Goal: Transaction & Acquisition: Purchase product/service

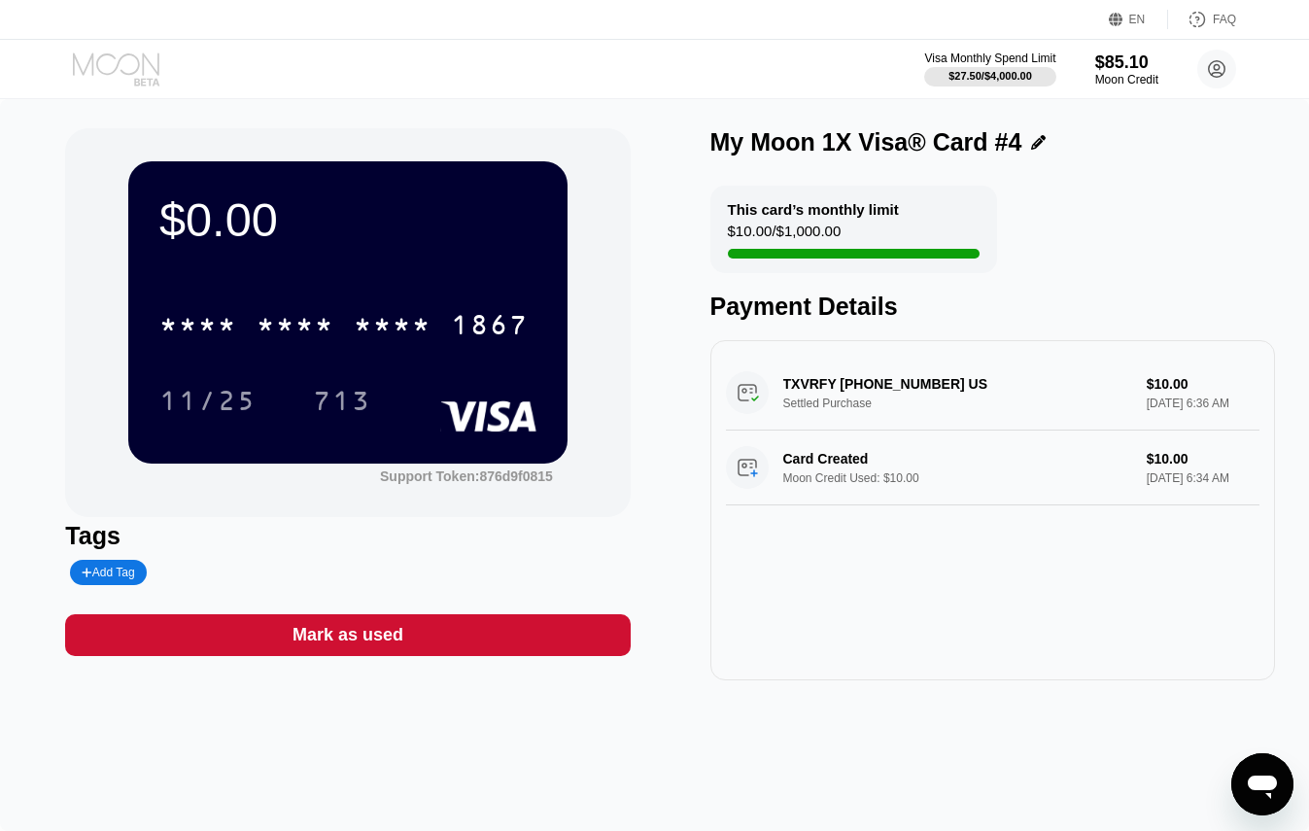
click at [115, 55] on icon at bounding box center [118, 69] width 90 height 34
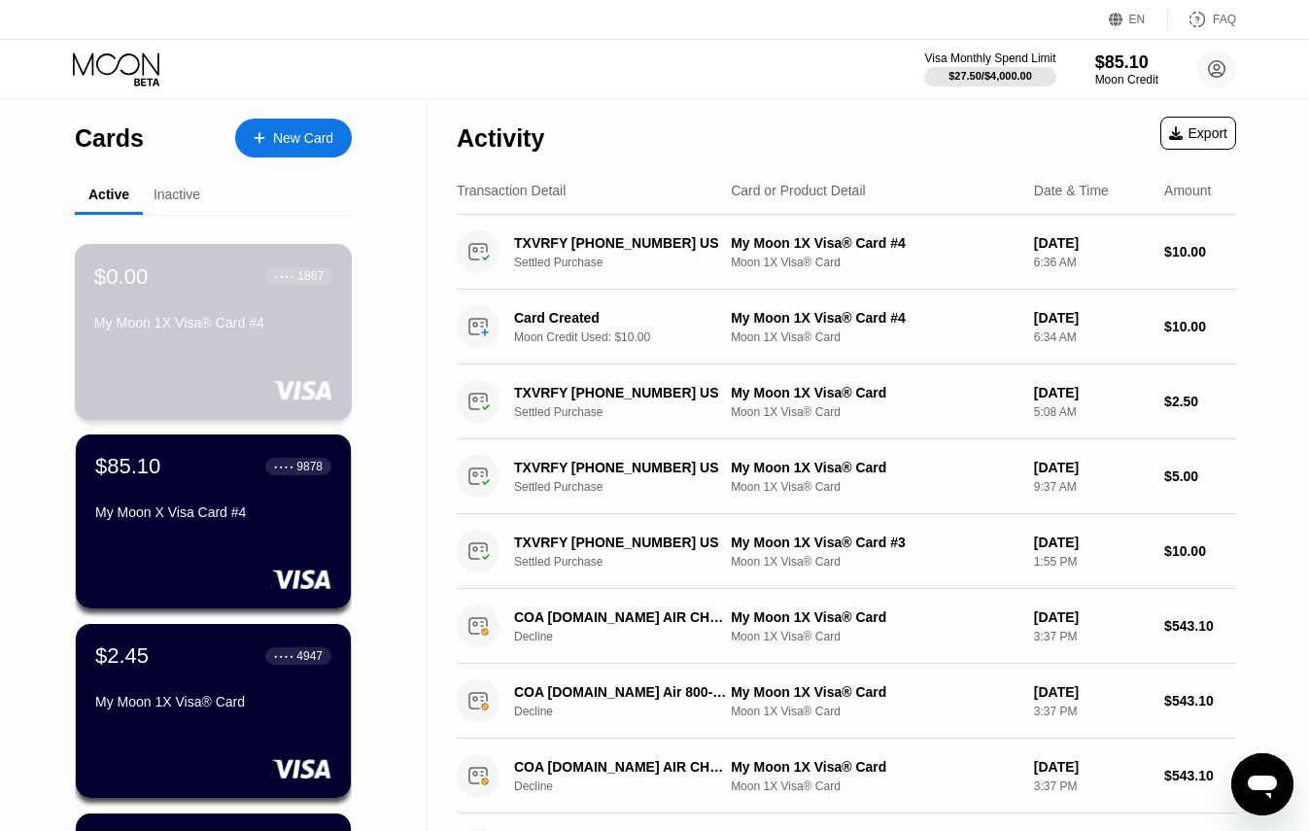
click at [266, 307] on div "$0.00 ● ● ● ● 1867 My Moon 1X Visa® Card #4" at bounding box center [213, 300] width 238 height 75
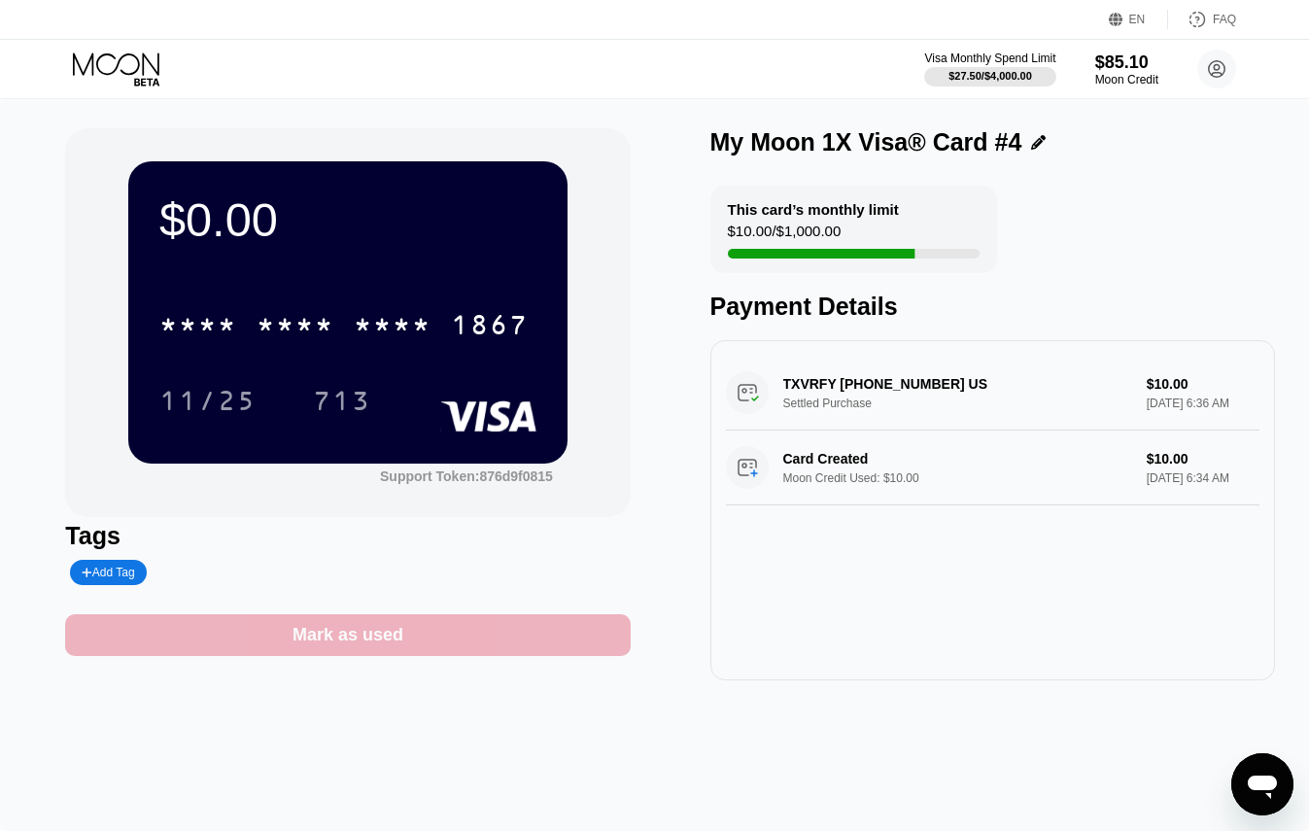
click at [389, 645] on div "Mark as used" at bounding box center [347, 635] width 111 height 22
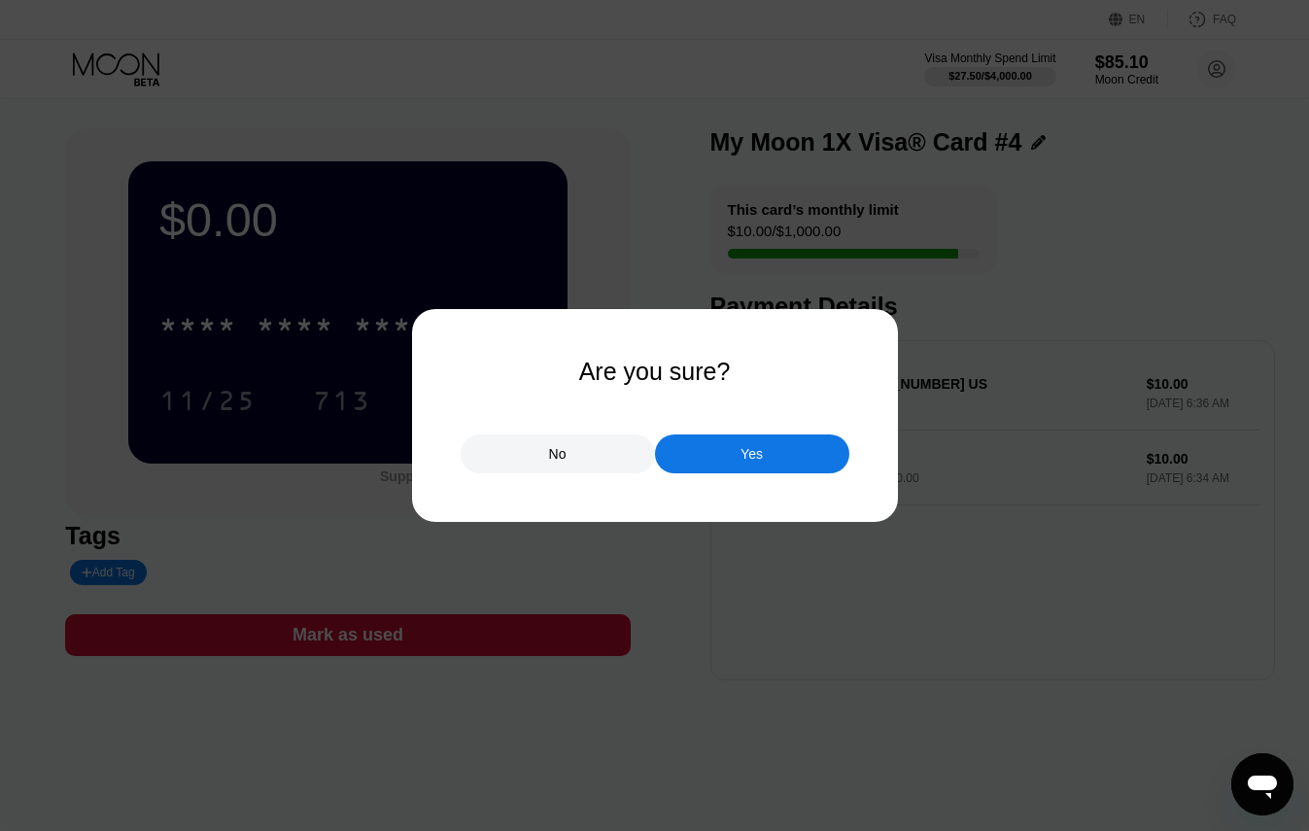
click at [717, 448] on div "Yes" at bounding box center [752, 453] width 194 height 39
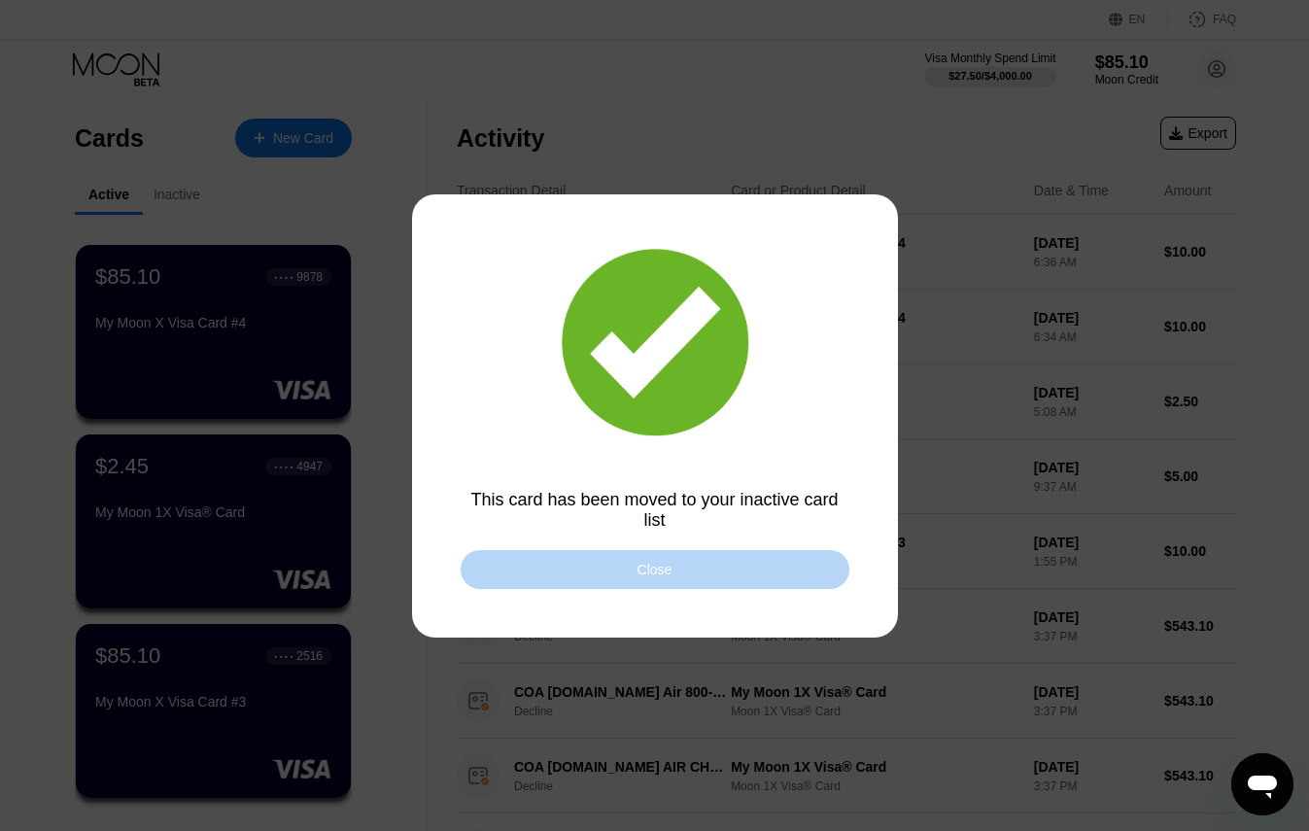
click at [545, 567] on div "Close" at bounding box center [654, 569] width 389 height 39
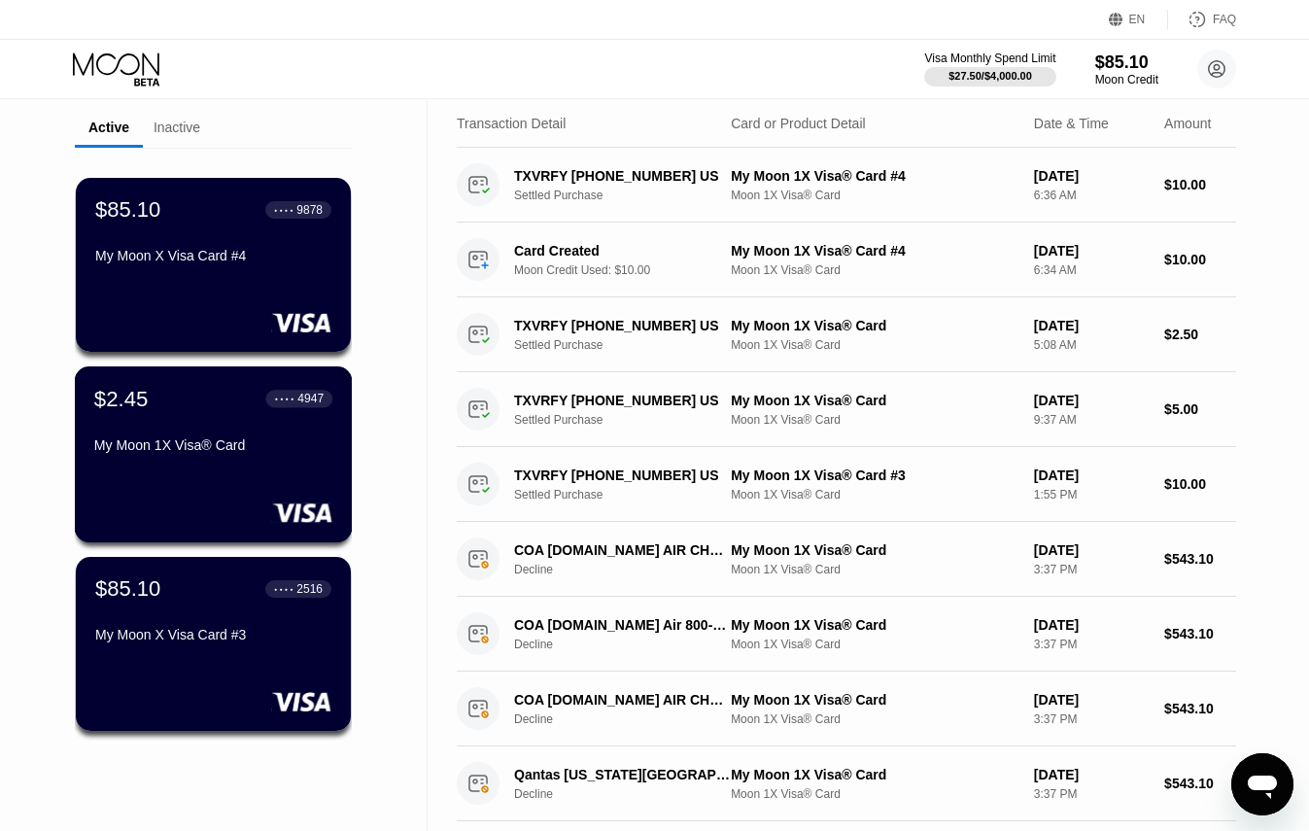
scroll to position [85, 0]
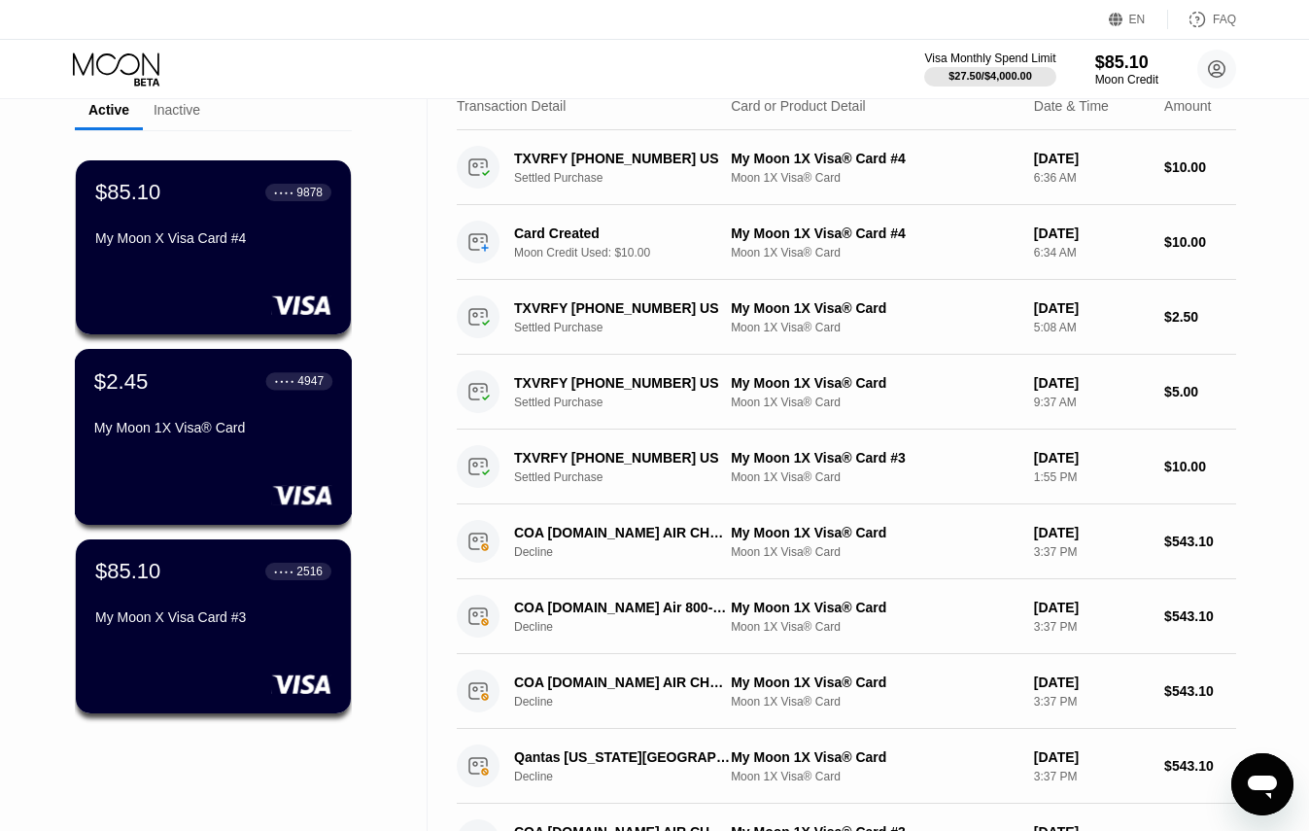
click at [237, 435] on div "My Moon 1X Visa® Card" at bounding box center [213, 428] width 238 height 16
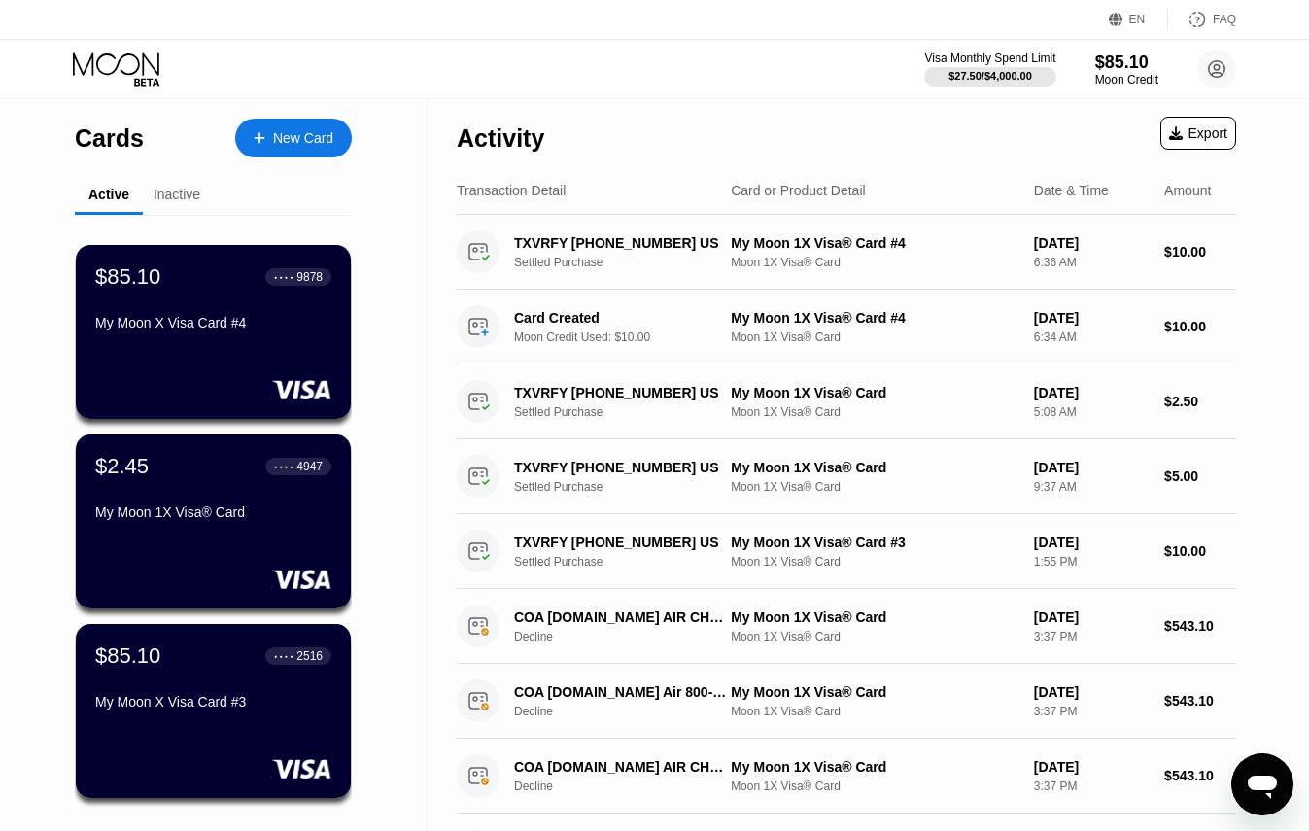
click at [316, 128] on div "New Card" at bounding box center [293, 138] width 117 height 39
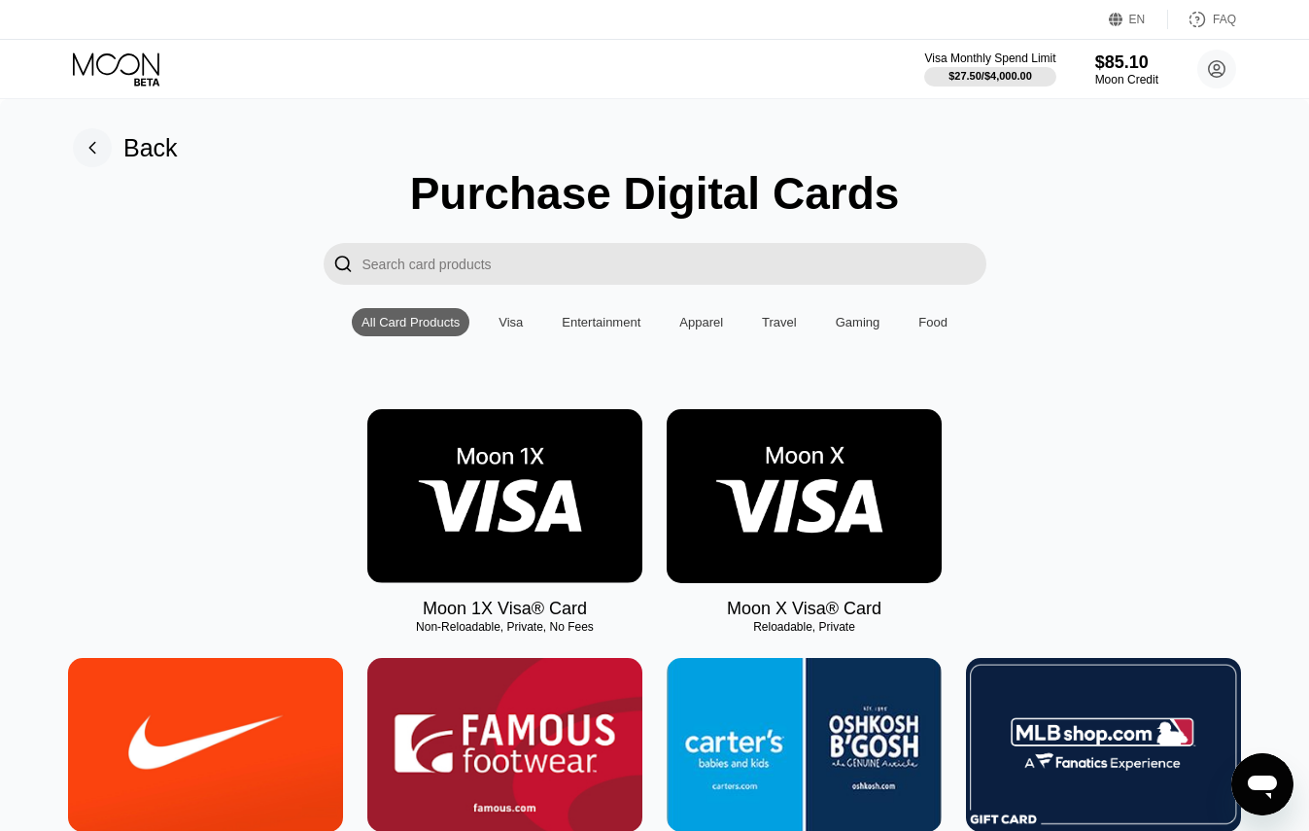
click at [547, 470] on img at bounding box center [504, 496] width 275 height 174
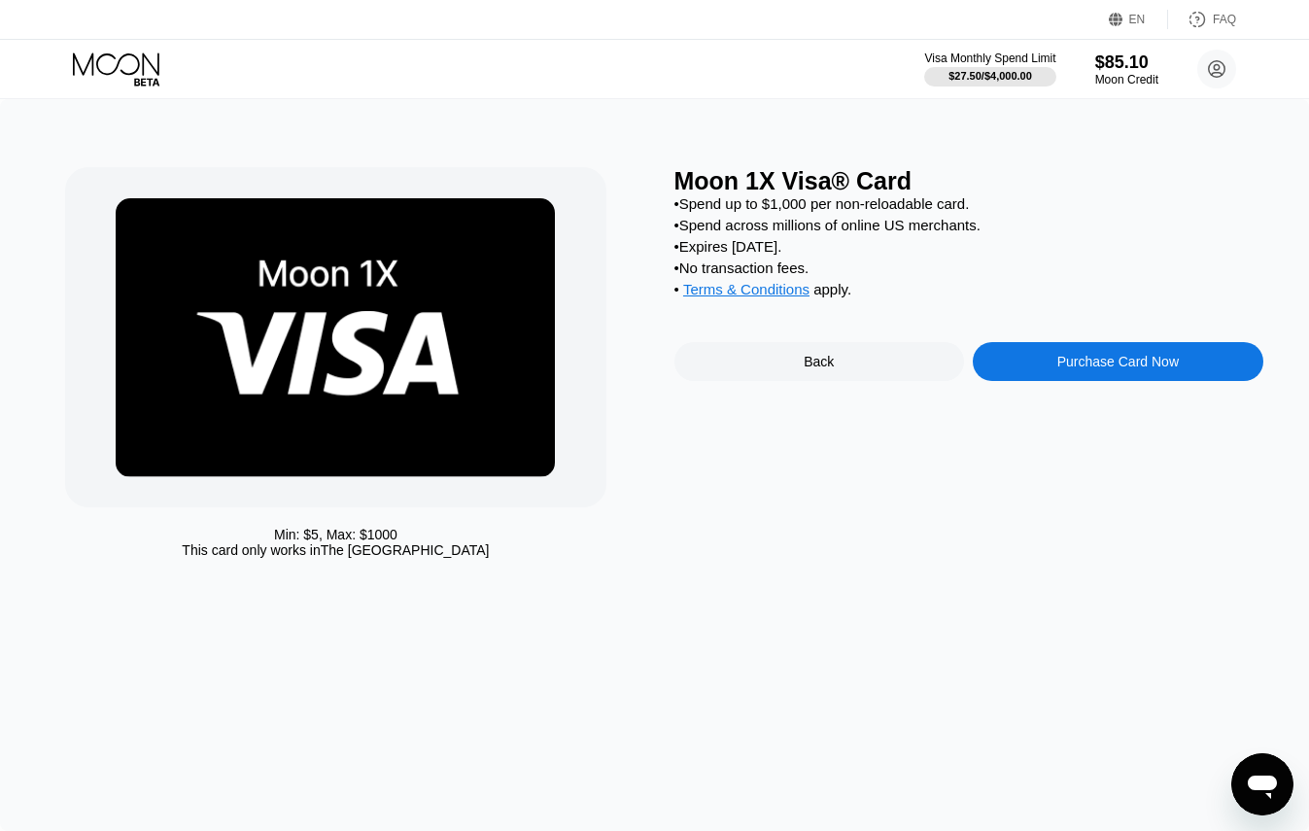
click at [1077, 359] on div "Purchase Card Now" at bounding box center [1117, 362] width 121 height 16
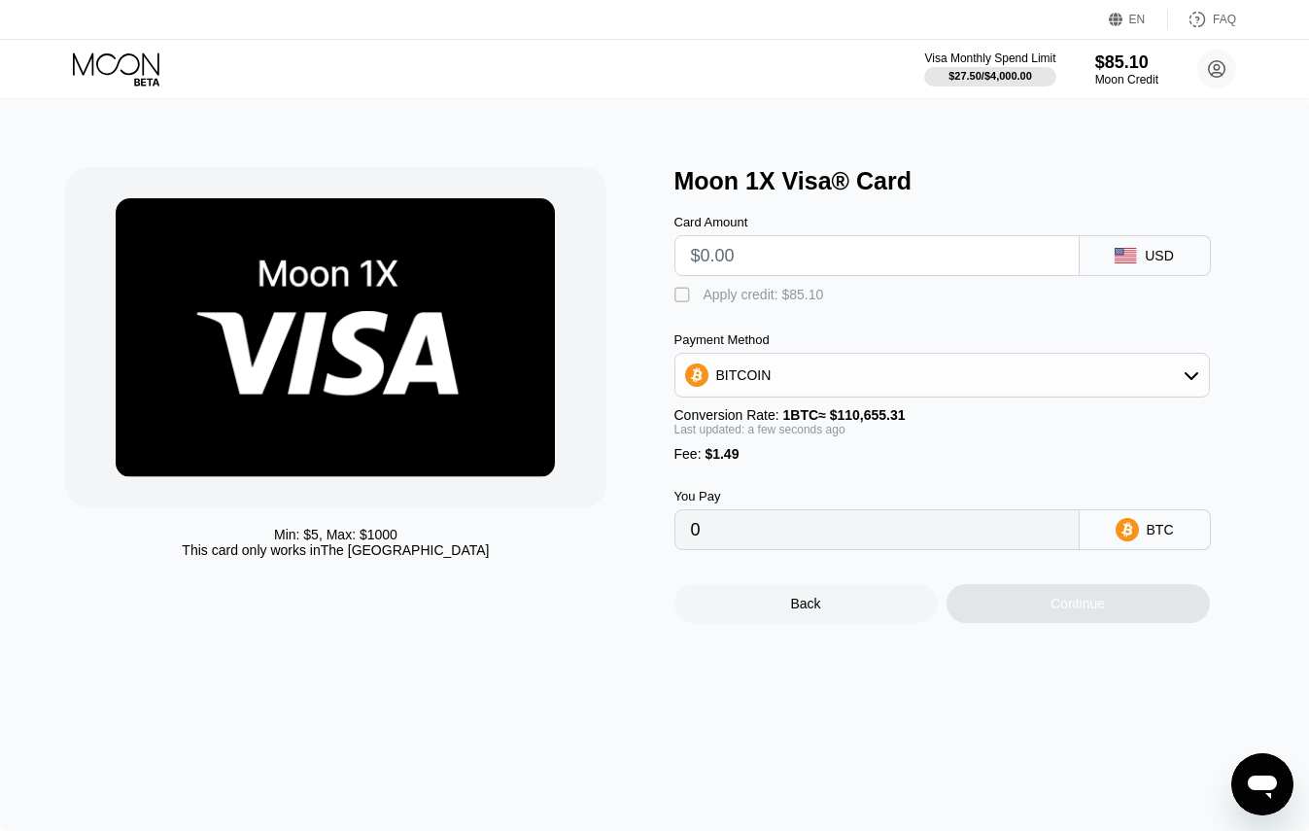
click at [850, 255] on input "text" at bounding box center [877, 255] width 372 height 39
type input "$1"
type input "0.00002251"
type input "$10"
type input "0.00010384"
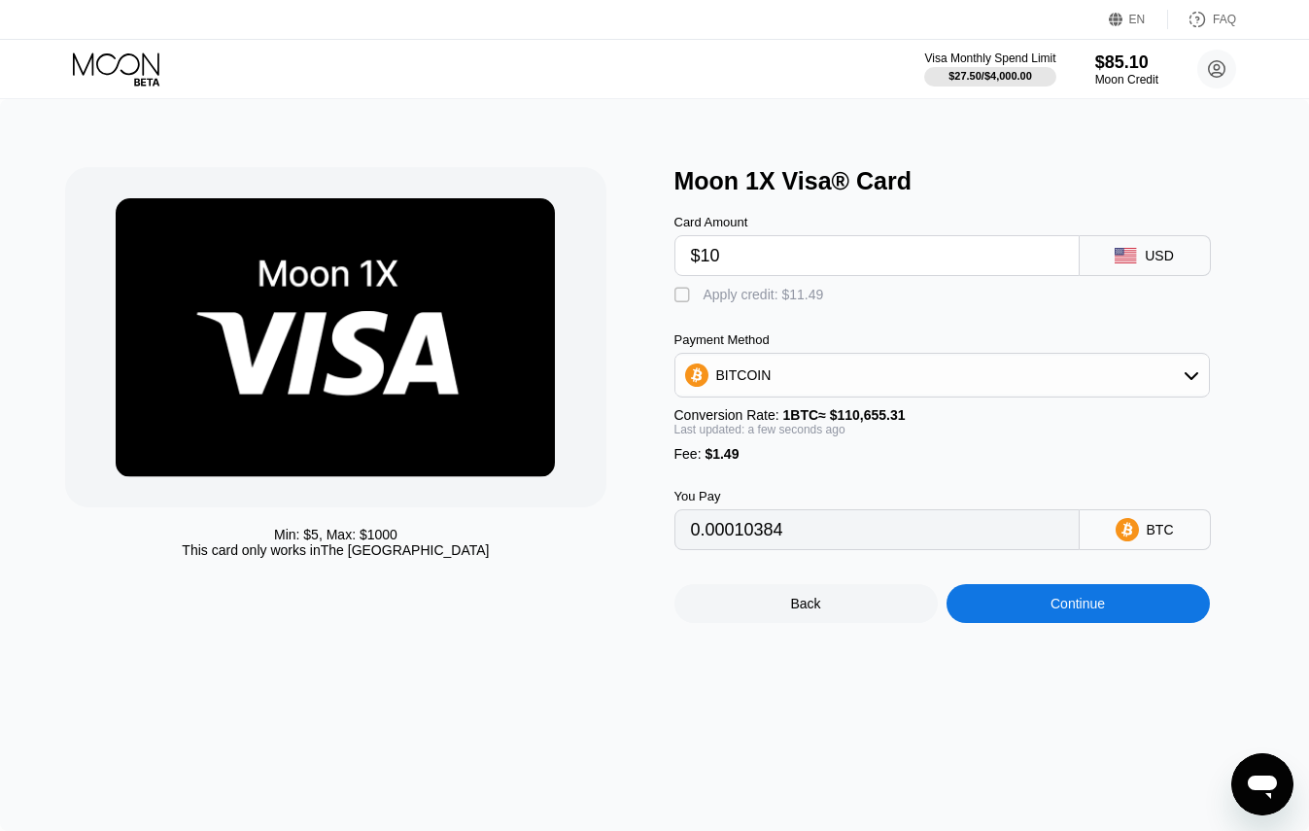
type input "$10"
click at [1053, 368] on div "BITCOIN" at bounding box center [941, 375] width 533 height 39
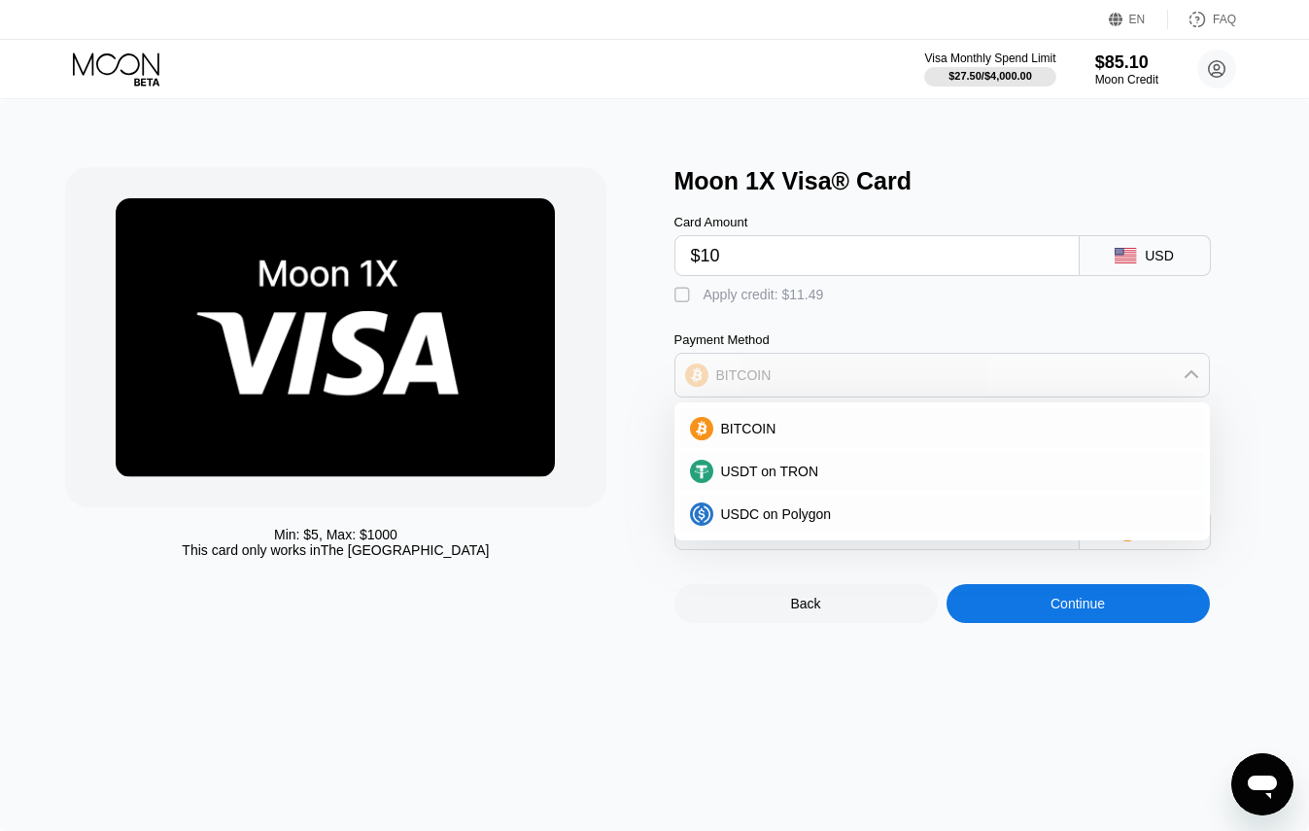
click at [963, 368] on div "BITCOIN" at bounding box center [941, 375] width 533 height 39
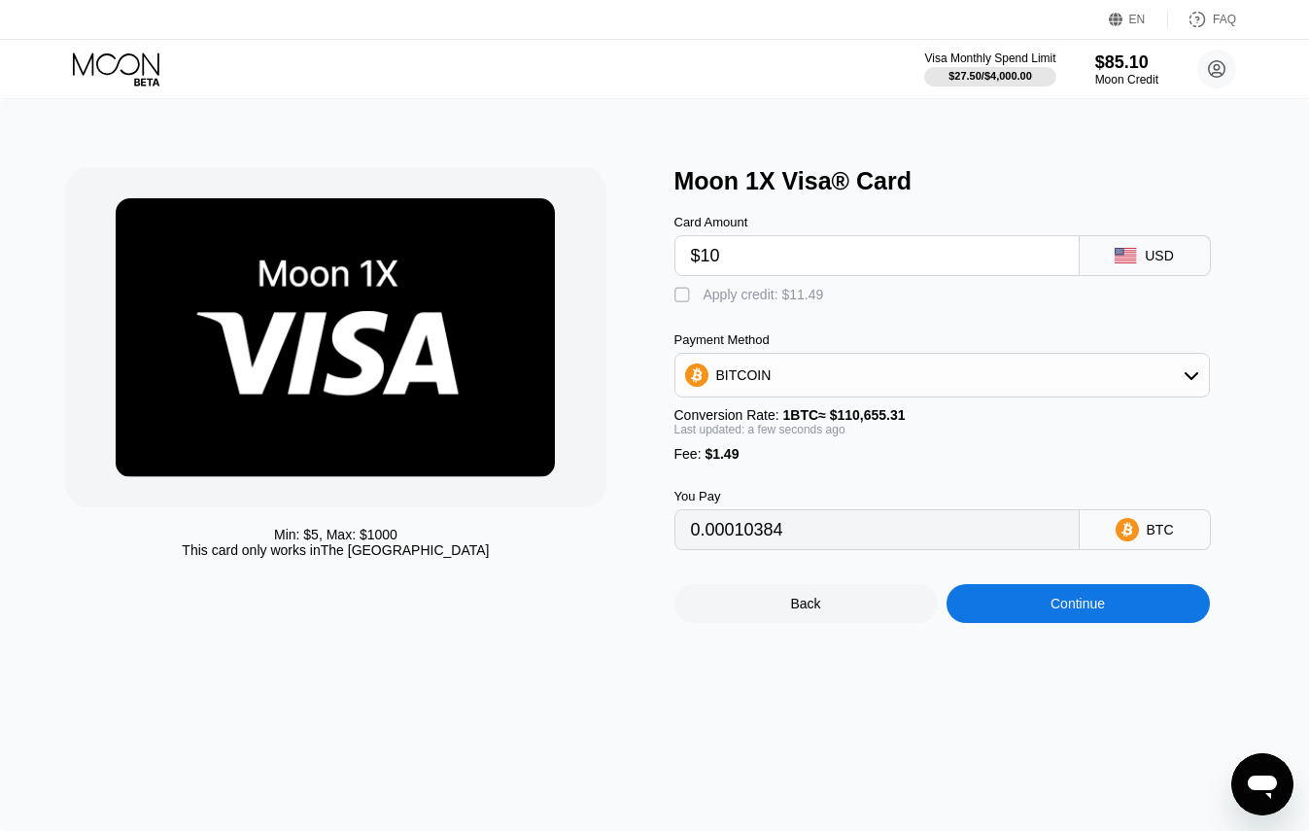
click at [680, 298] on div "" at bounding box center [683, 295] width 19 height 19
type input "0"
click at [1064, 600] on div "Continue" at bounding box center [1077, 603] width 54 height 16
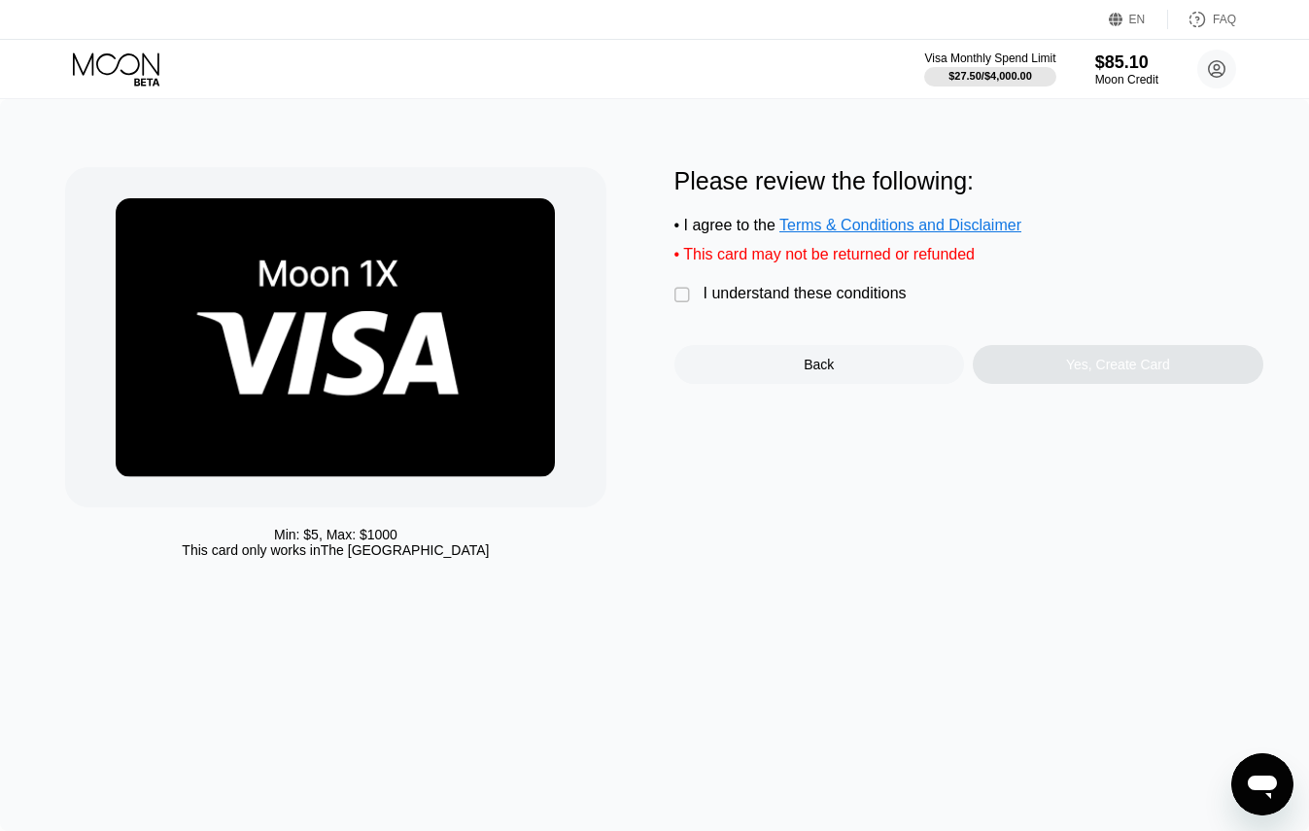
click at [679, 301] on div "" at bounding box center [683, 295] width 19 height 19
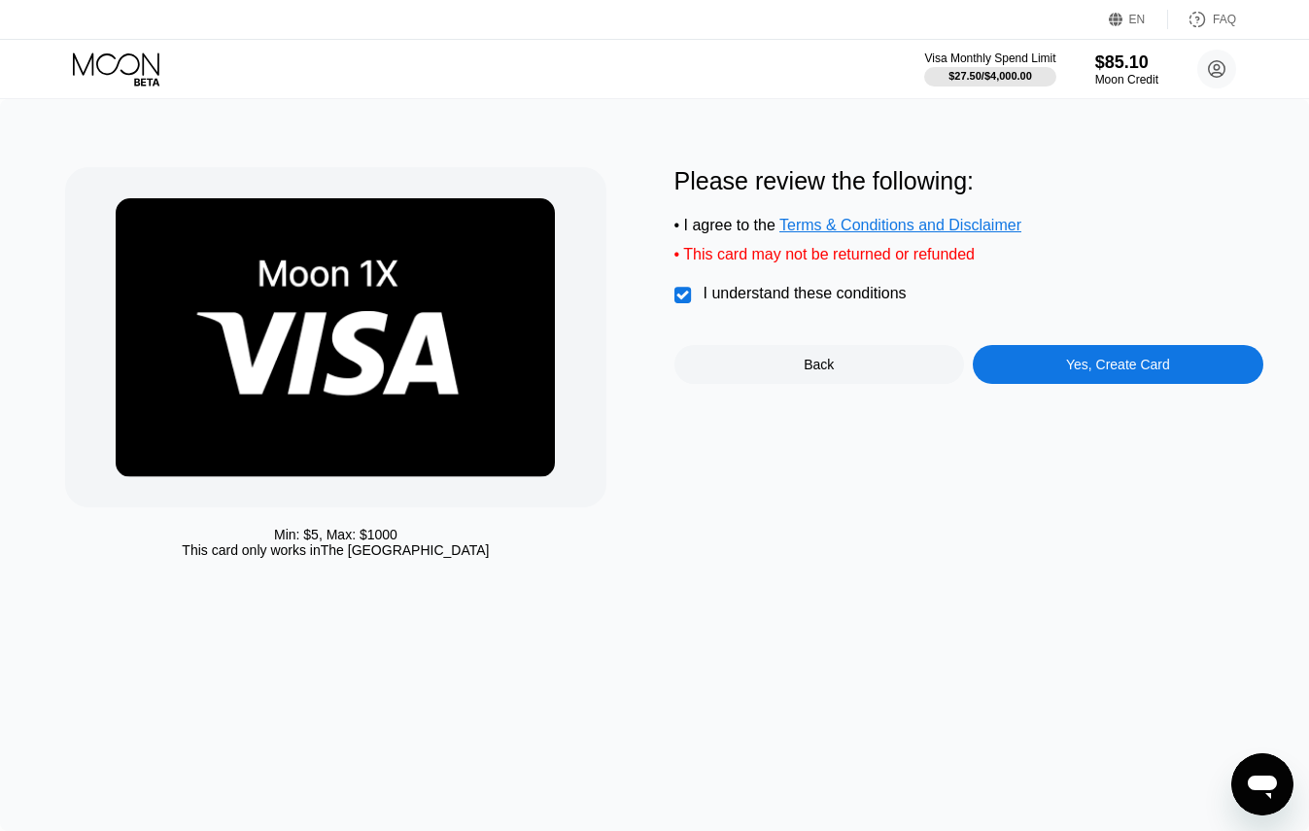
click at [1160, 368] on div "Yes, Create Card" at bounding box center [1118, 365] width 104 height 16
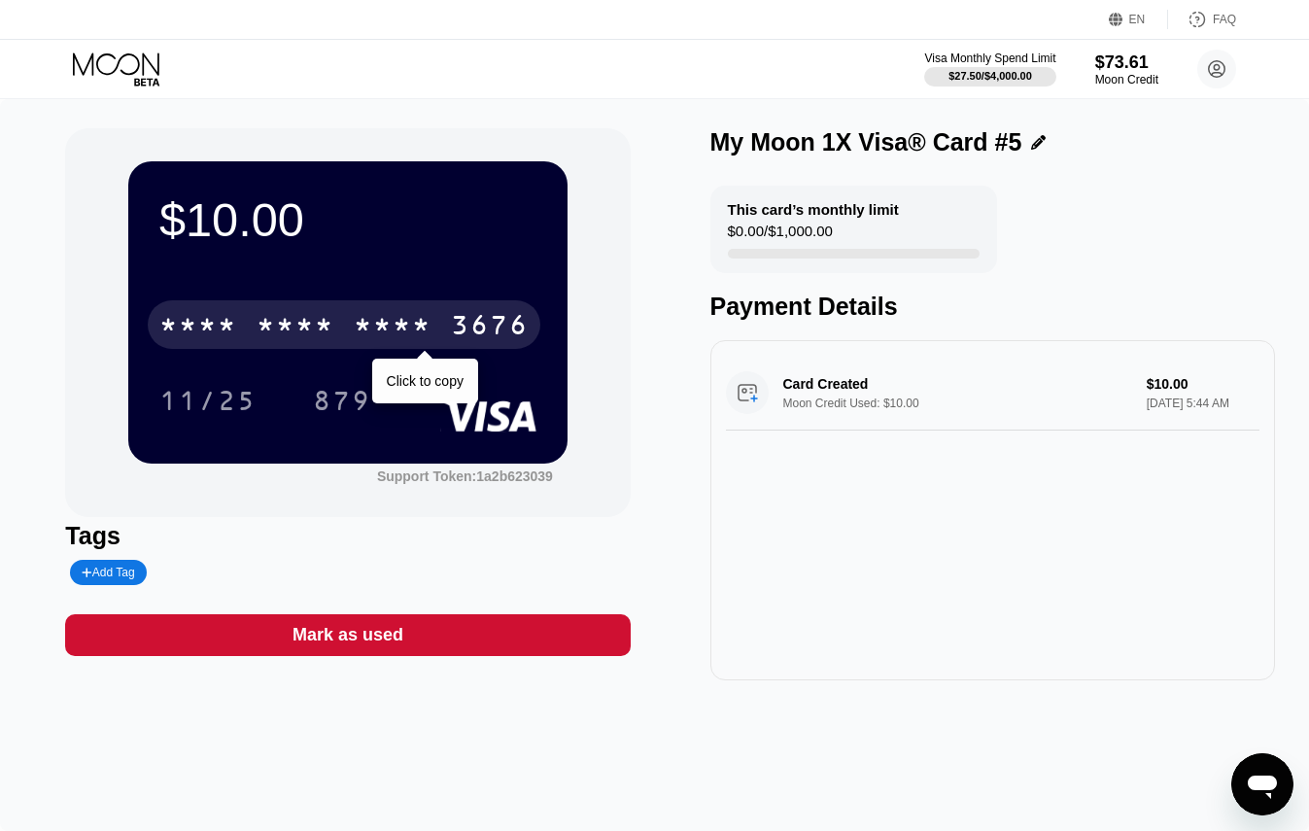
click at [221, 339] on div "* * * *" at bounding box center [198, 327] width 78 height 31
